Goal: Task Accomplishment & Management: Manage account settings

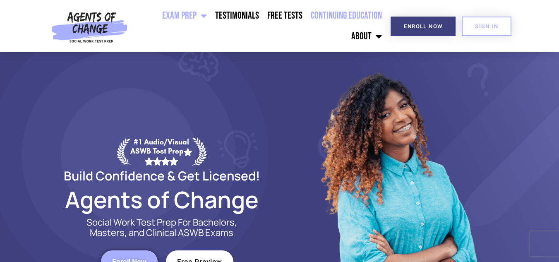
click at [340, 15] on link "Continuing Education" at bounding box center [345, 15] width 79 height 21
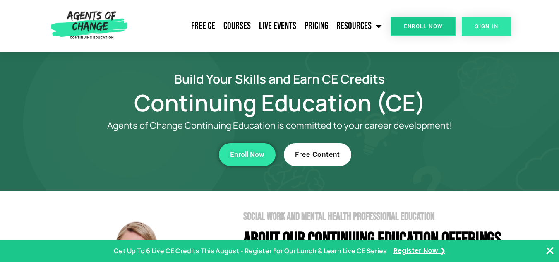
drag, startPoint x: 0, startPoint y: 0, endPoint x: 480, endPoint y: 24, distance: 480.4
click at [480, 24] on span "SIGN IN" at bounding box center [486, 26] width 23 height 5
